Goal: Navigation & Orientation: Find specific page/section

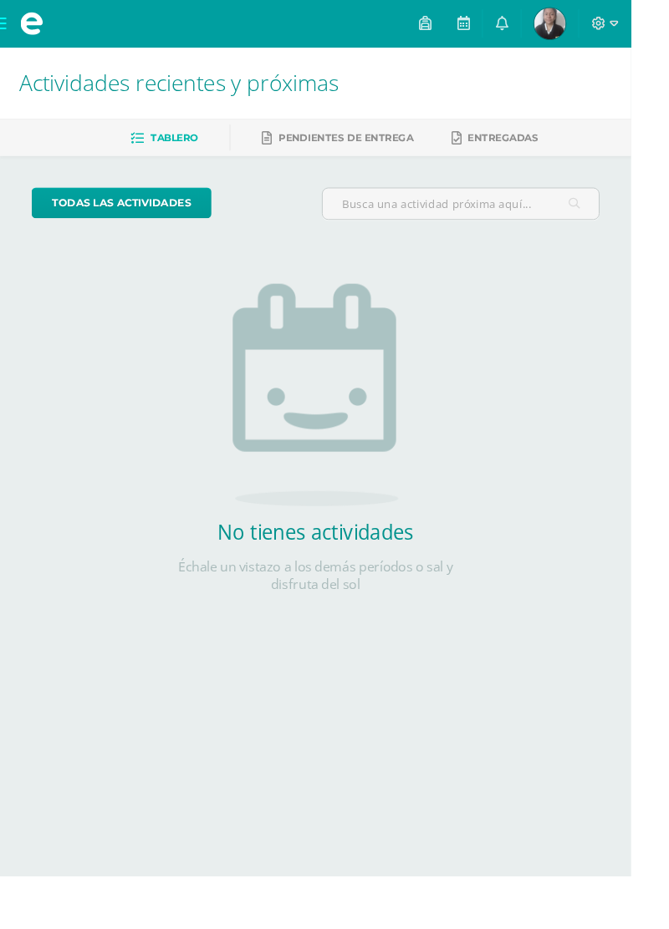
click at [642, 25] on icon at bounding box center [635, 25] width 14 height 14
click at [642, 19] on icon at bounding box center [634, 25] width 15 height 15
click at [457, 33] on span at bounding box center [450, 25] width 13 height 18
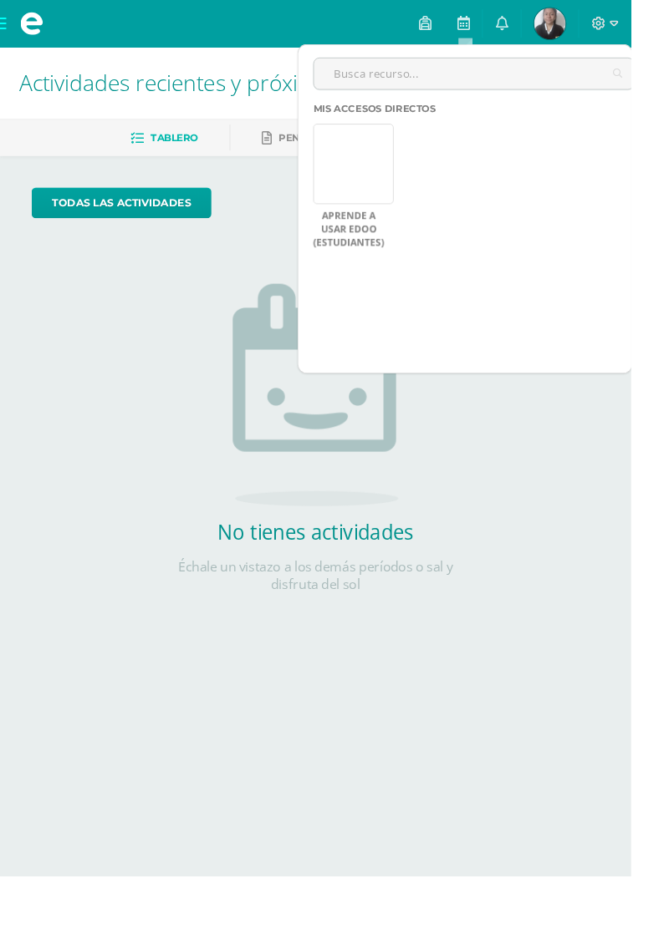
click at [375, 189] on link at bounding box center [374, 173] width 85 height 85
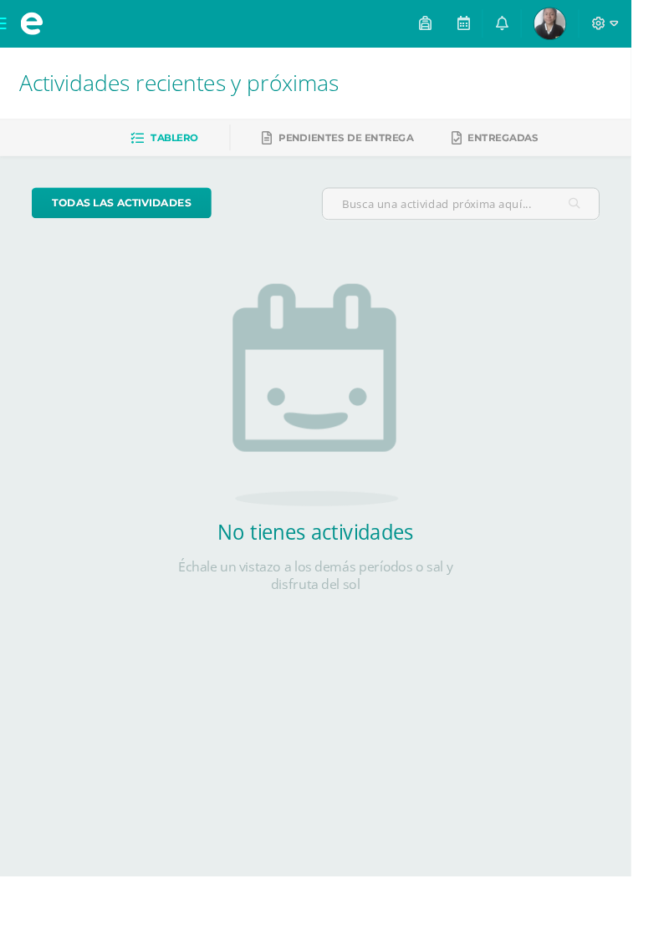
click at [511, 23] on link at bounding box center [490, 25] width 40 height 50
click at [13, 32] on span at bounding box center [33, 25] width 67 height 50
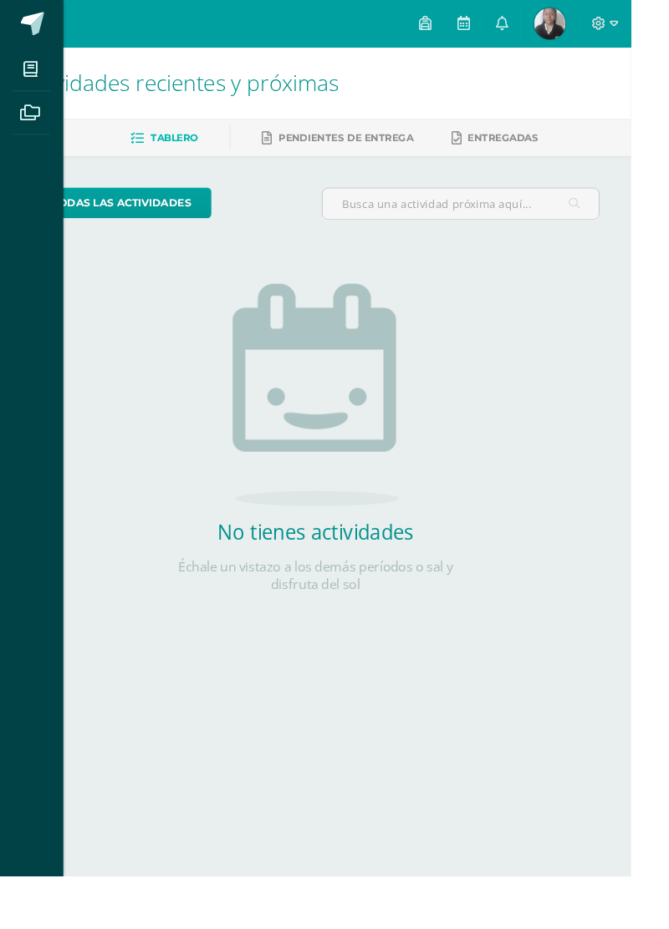
click at [33, 69] on icon at bounding box center [31, 73] width 15 height 17
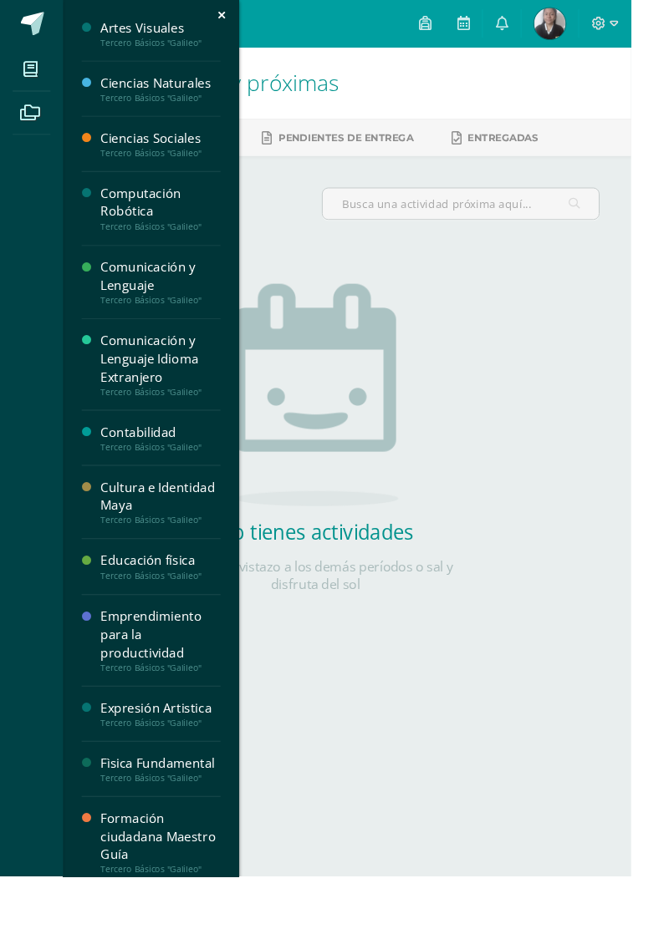
scroll to position [112, 0]
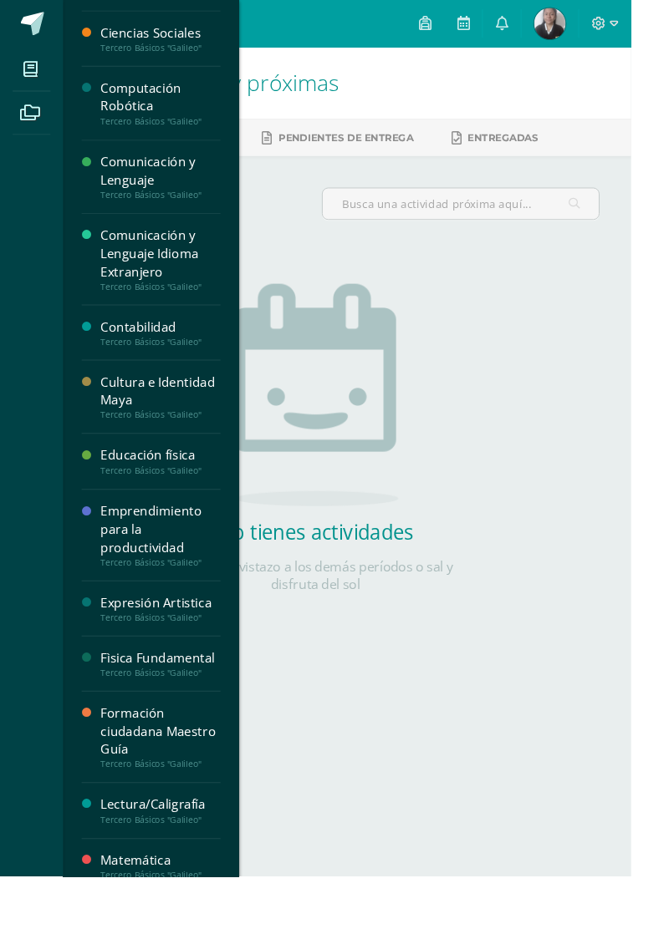
click at [146, 486] on div "Educación física" at bounding box center [169, 482] width 127 height 19
click at [621, 928] on div "Mis cursos Archivos Cerrar panel Artes Visuales Tercero Básicos "Galileo" Cienc…" at bounding box center [334, 464] width 669 height 929
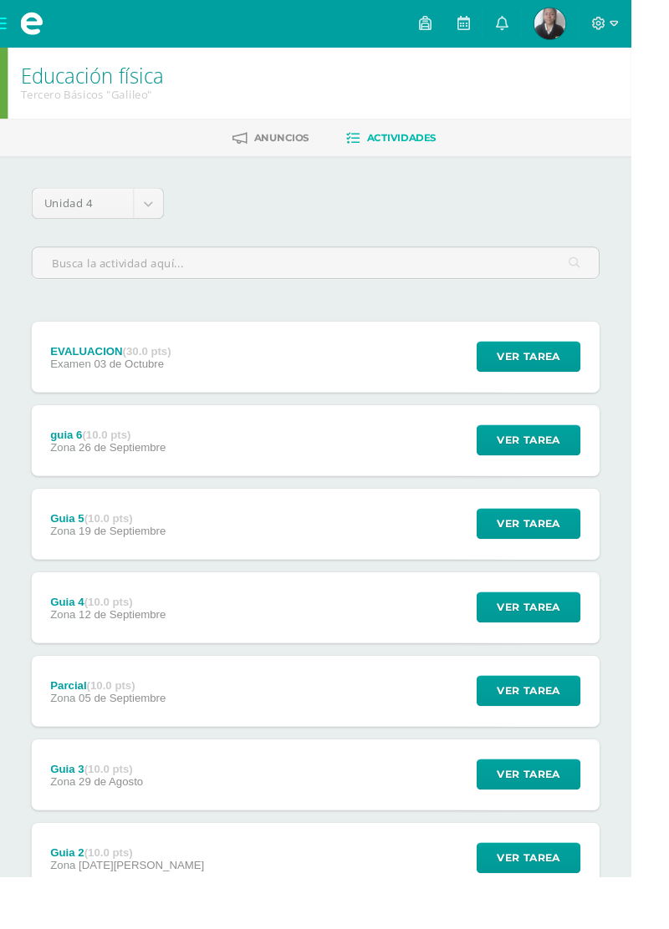
click at [430, 384] on div "EVALUACION (30.0 pts) Examen 03 de Octubre Ver tarea EVALUACION Educación físic…" at bounding box center [334, 378] width 602 height 75
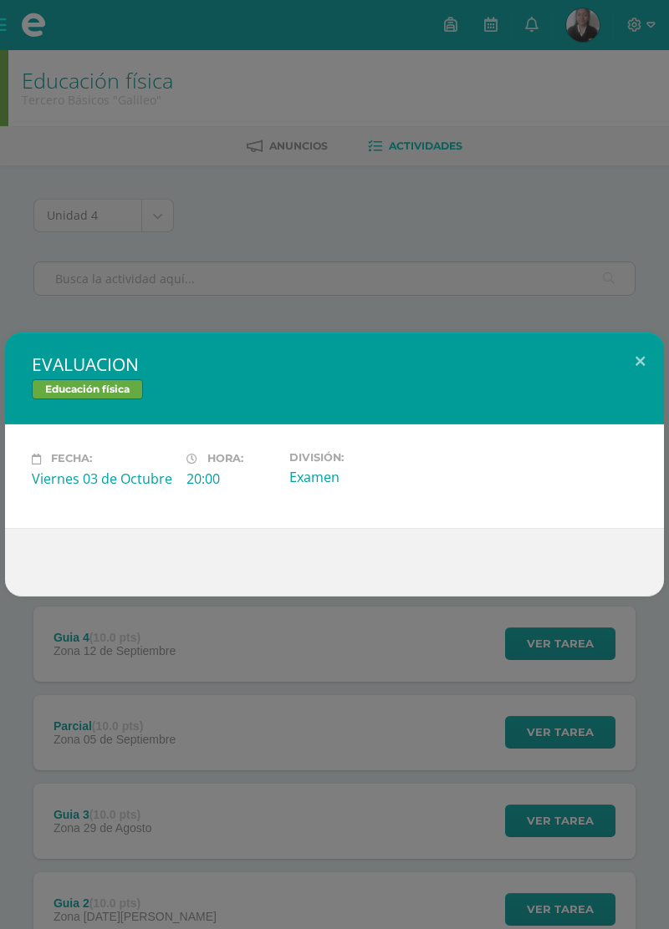
click at [559, 120] on div "EVALUACION Educación física Fecha: Viernes 03 de Octubre Hora: 20:00 División: …" at bounding box center [334, 464] width 669 height 929
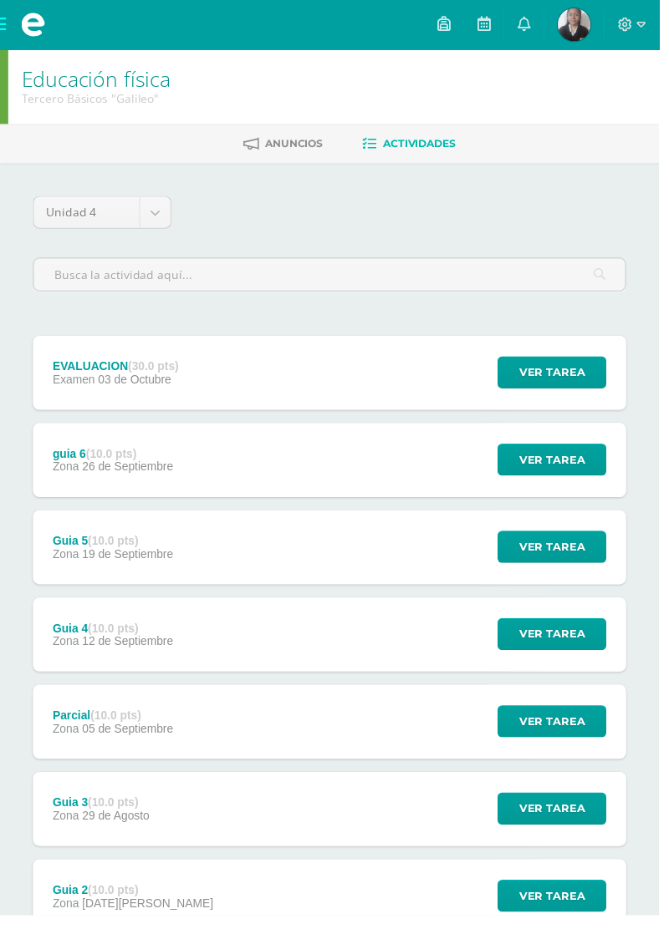
click at [429, 470] on div "guia 6 (10.0 pts) Zona 26 de Septiembre Ver tarea guia 6 Educación física Carga…" at bounding box center [334, 467] width 602 height 75
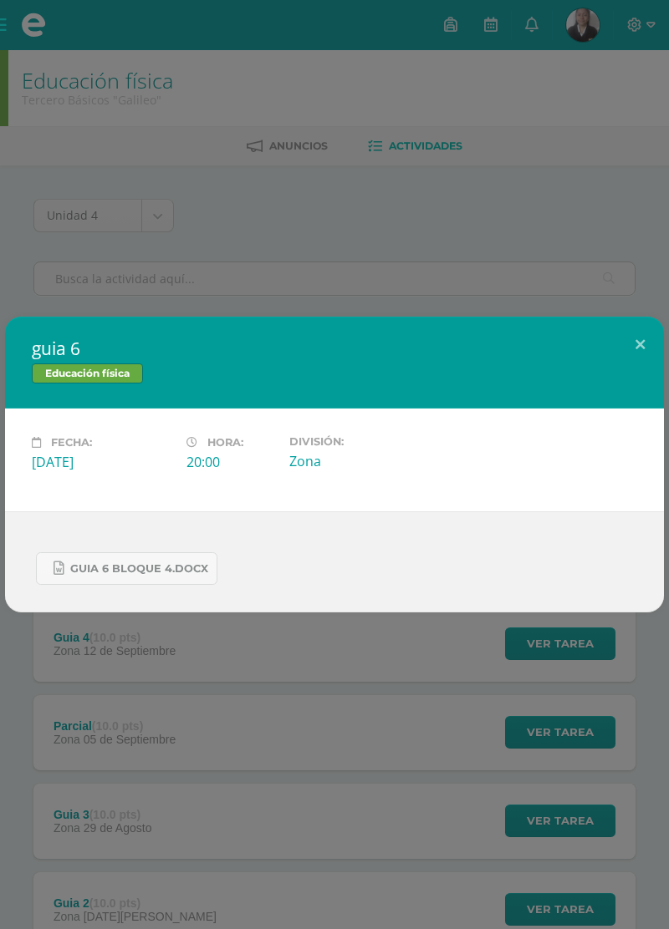
click at [536, 169] on div "guia 6 Educación física Fecha: Viernes 26 de Septiembre Hora: 20:00 División: Z…" at bounding box center [334, 464] width 669 height 929
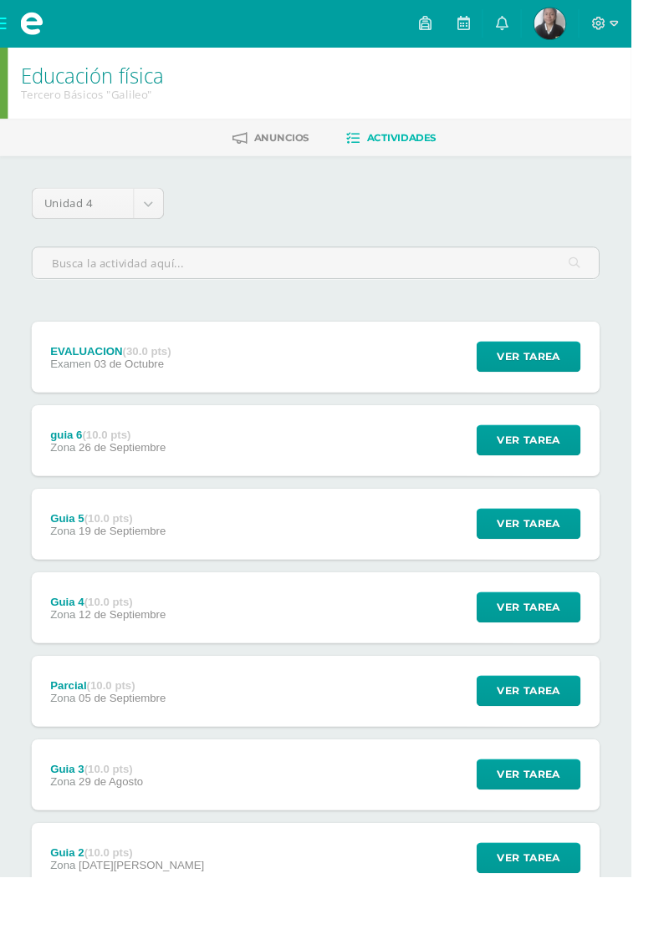
click at [2, 15] on span at bounding box center [33, 25] width 67 height 50
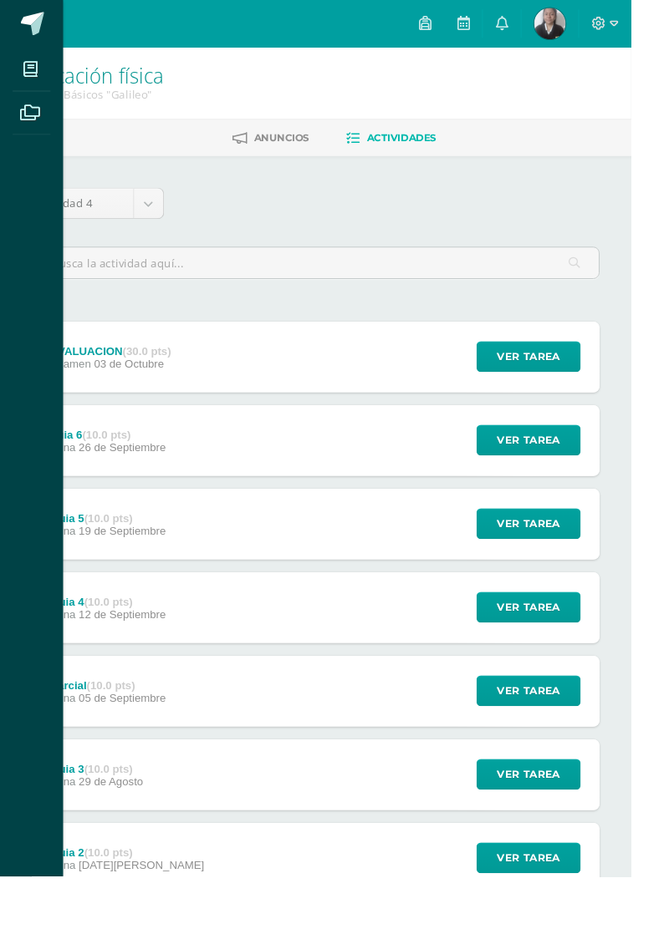
click at [18, 117] on span at bounding box center [32, 119] width 38 height 38
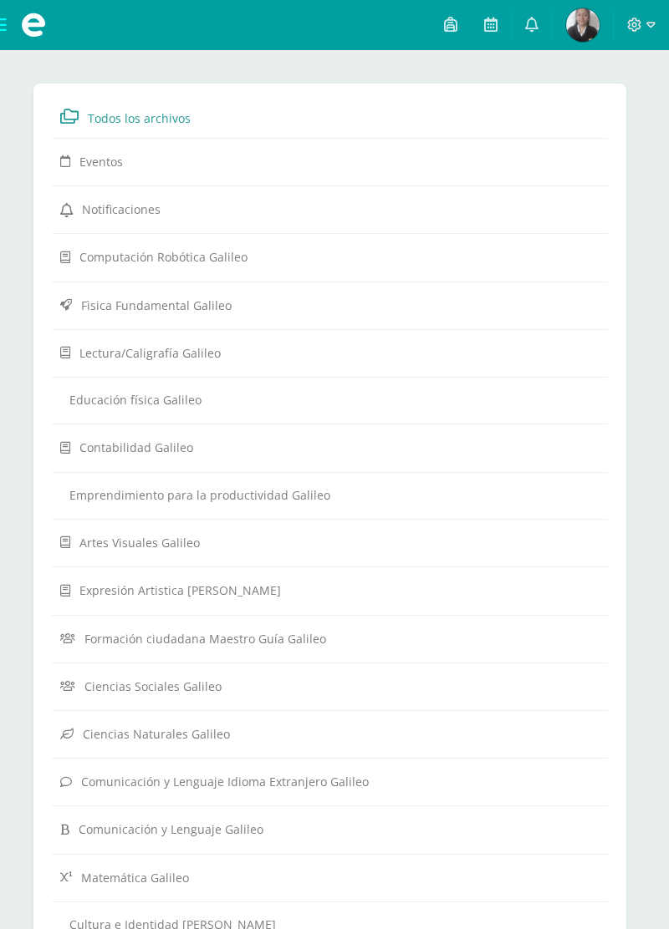
click at [465, 170] on link "Eventos" at bounding box center [329, 161] width 539 height 30
